Goal: Navigation & Orientation: Find specific page/section

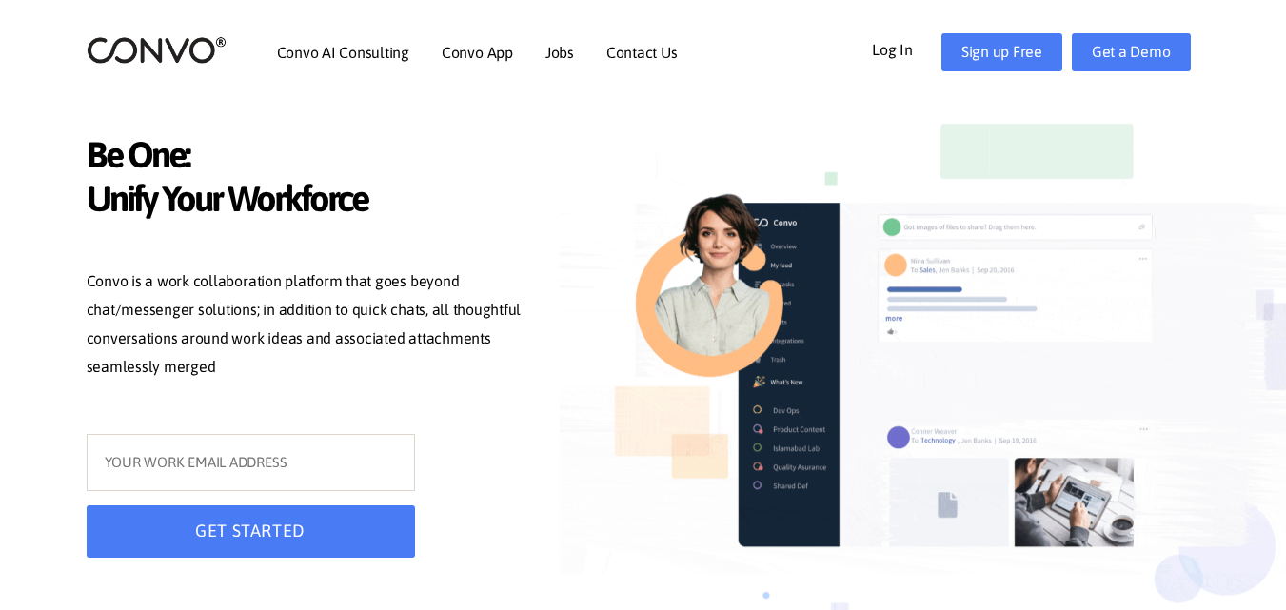
click at [906, 48] on link "Log In" at bounding box center [907, 48] width 70 height 30
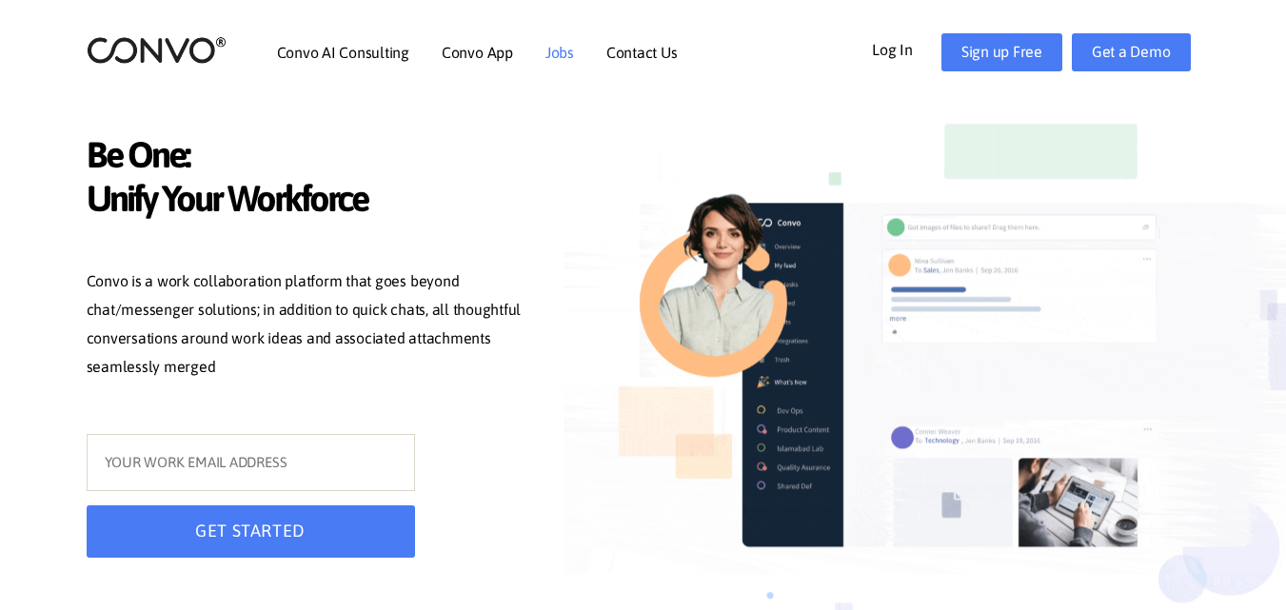
click at [566, 42] on li "Jobs" at bounding box center [560, 52] width 29 height 82
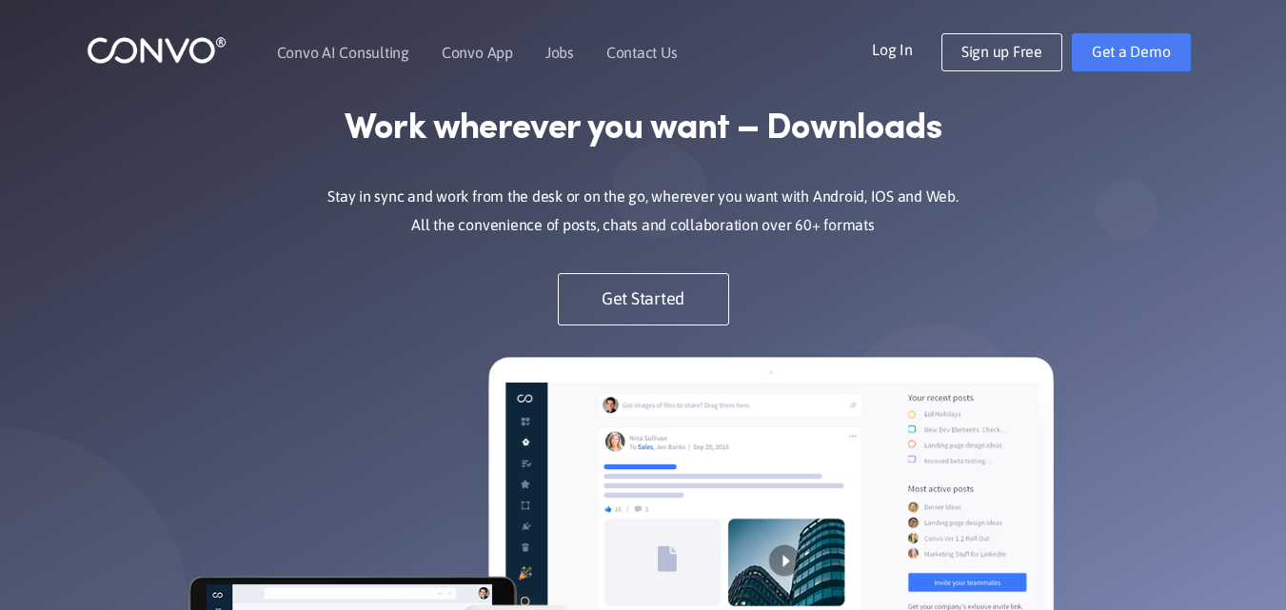
click at [888, 47] on link "Log In" at bounding box center [907, 48] width 70 height 30
click at [880, 40] on link "Log In" at bounding box center [907, 48] width 70 height 30
click at [896, 47] on link "Log In" at bounding box center [907, 48] width 70 height 30
